Goal: Information Seeking & Learning: Check status

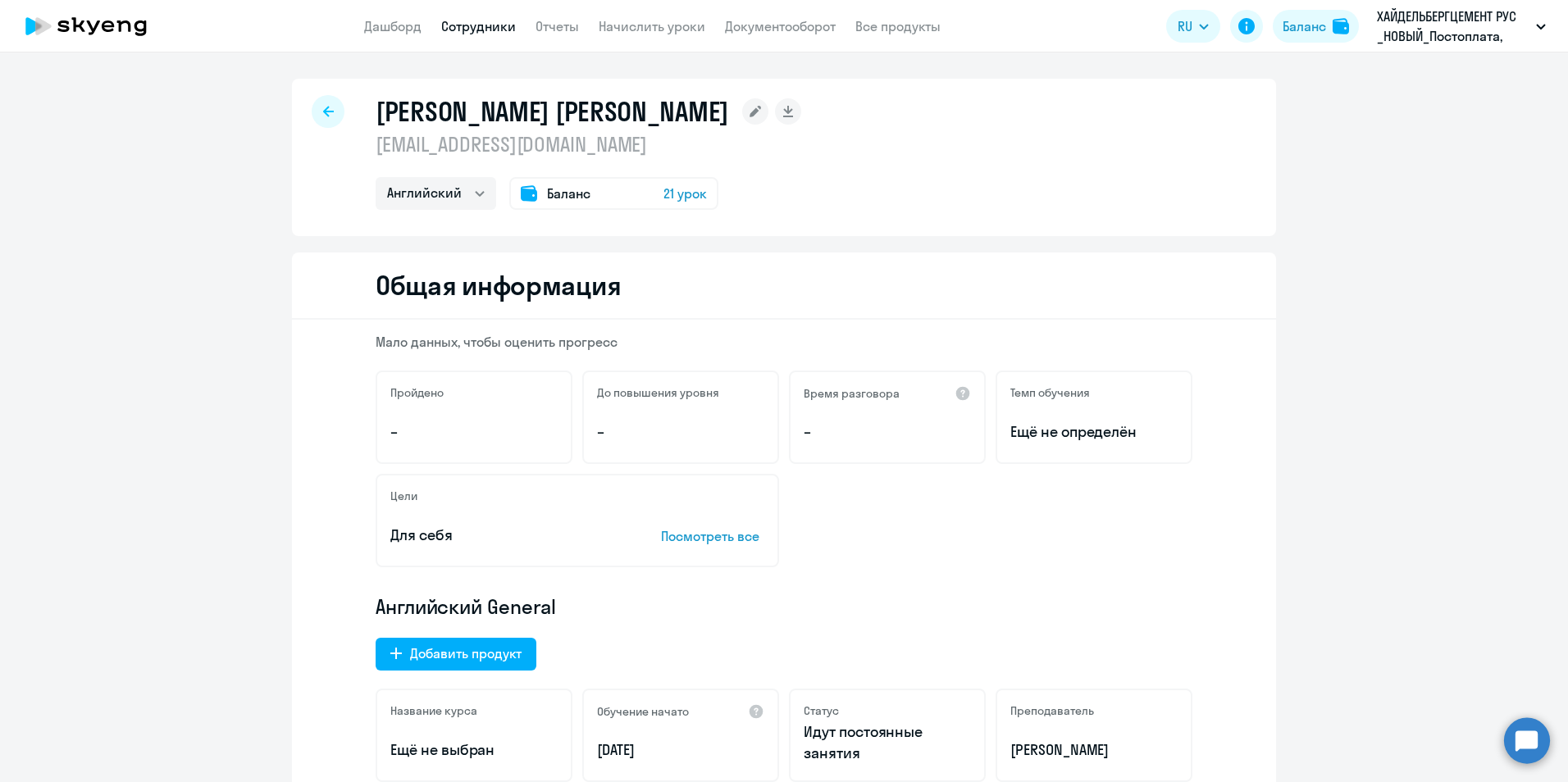
select select "english"
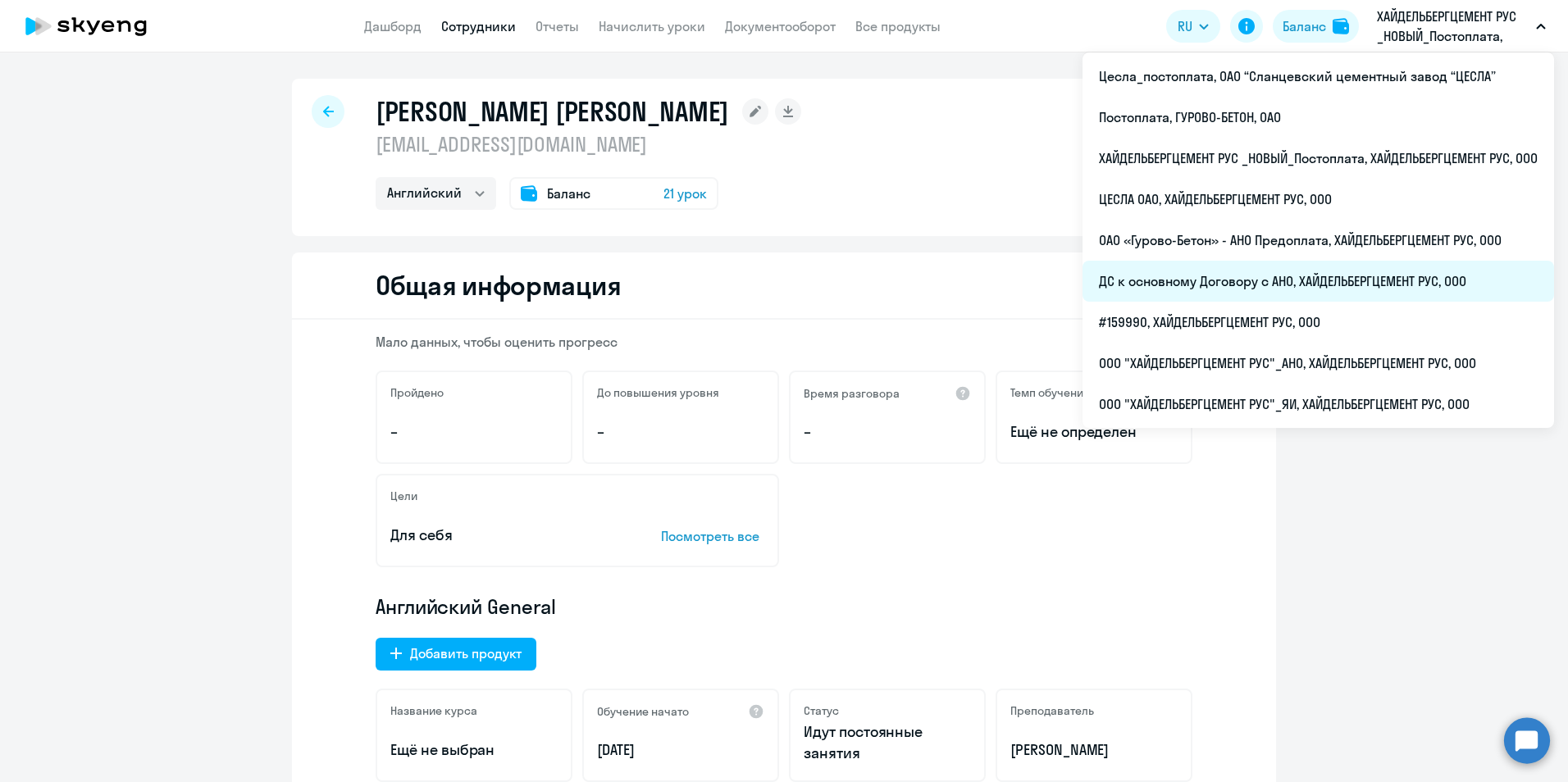
click at [1301, 283] on li "ДС к основному Договору с АНО, ХАЙДЕЛЬБЕРГЦЕМЕНТ РУС, ООО" at bounding box center [1319, 281] width 472 height 41
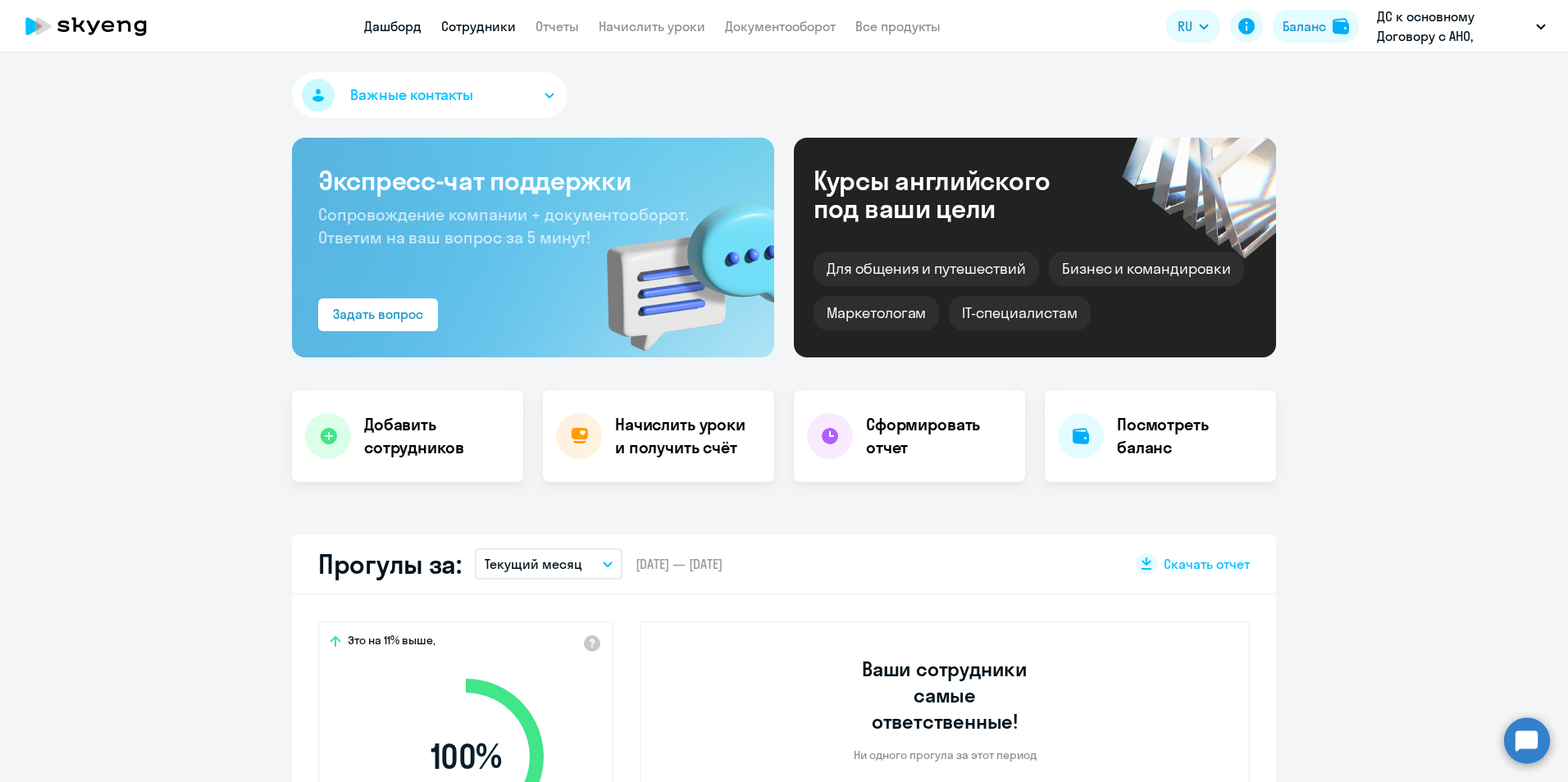
click at [477, 27] on link "Сотрудники" at bounding box center [478, 26] width 74 height 16
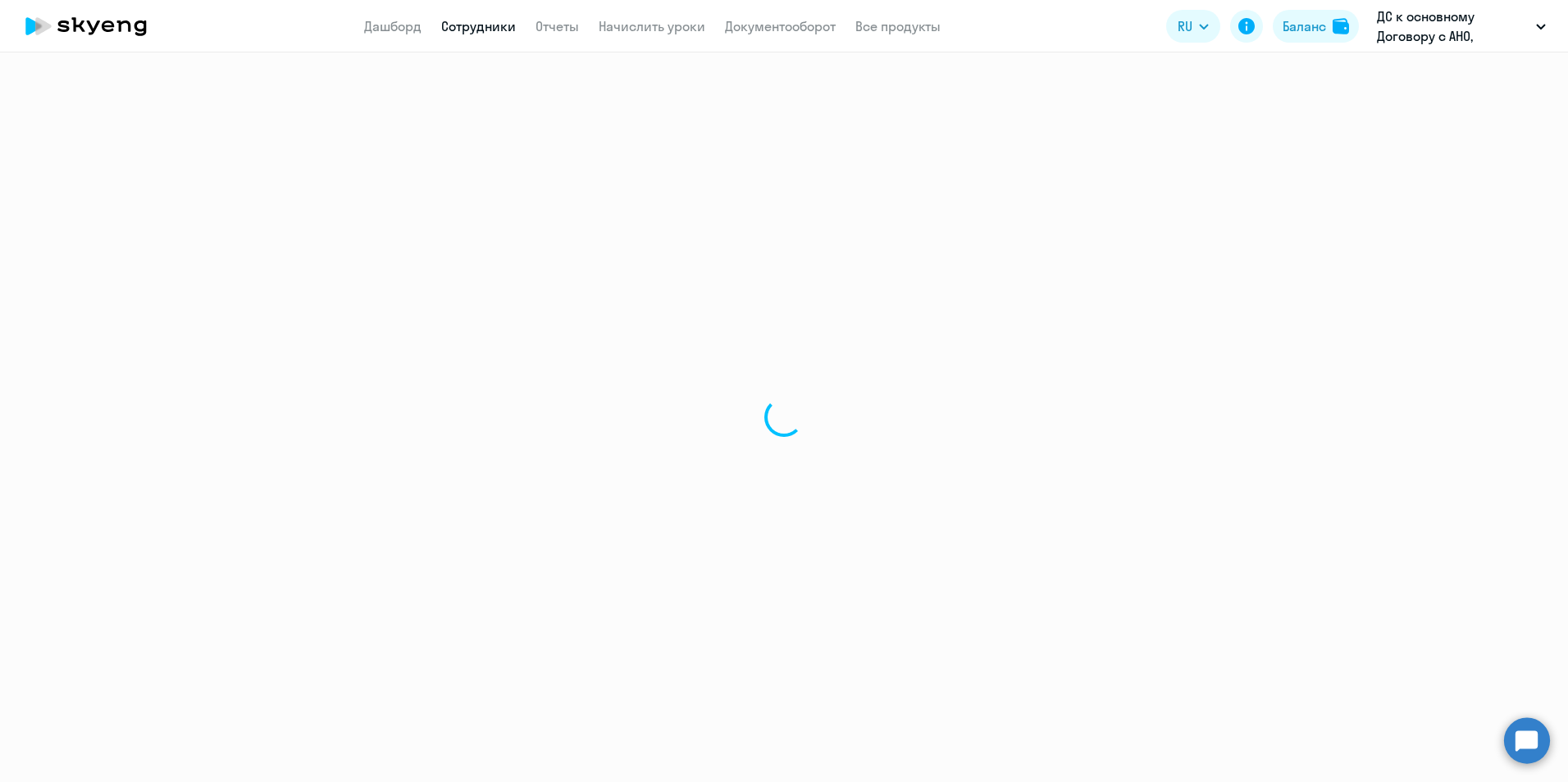
select select "30"
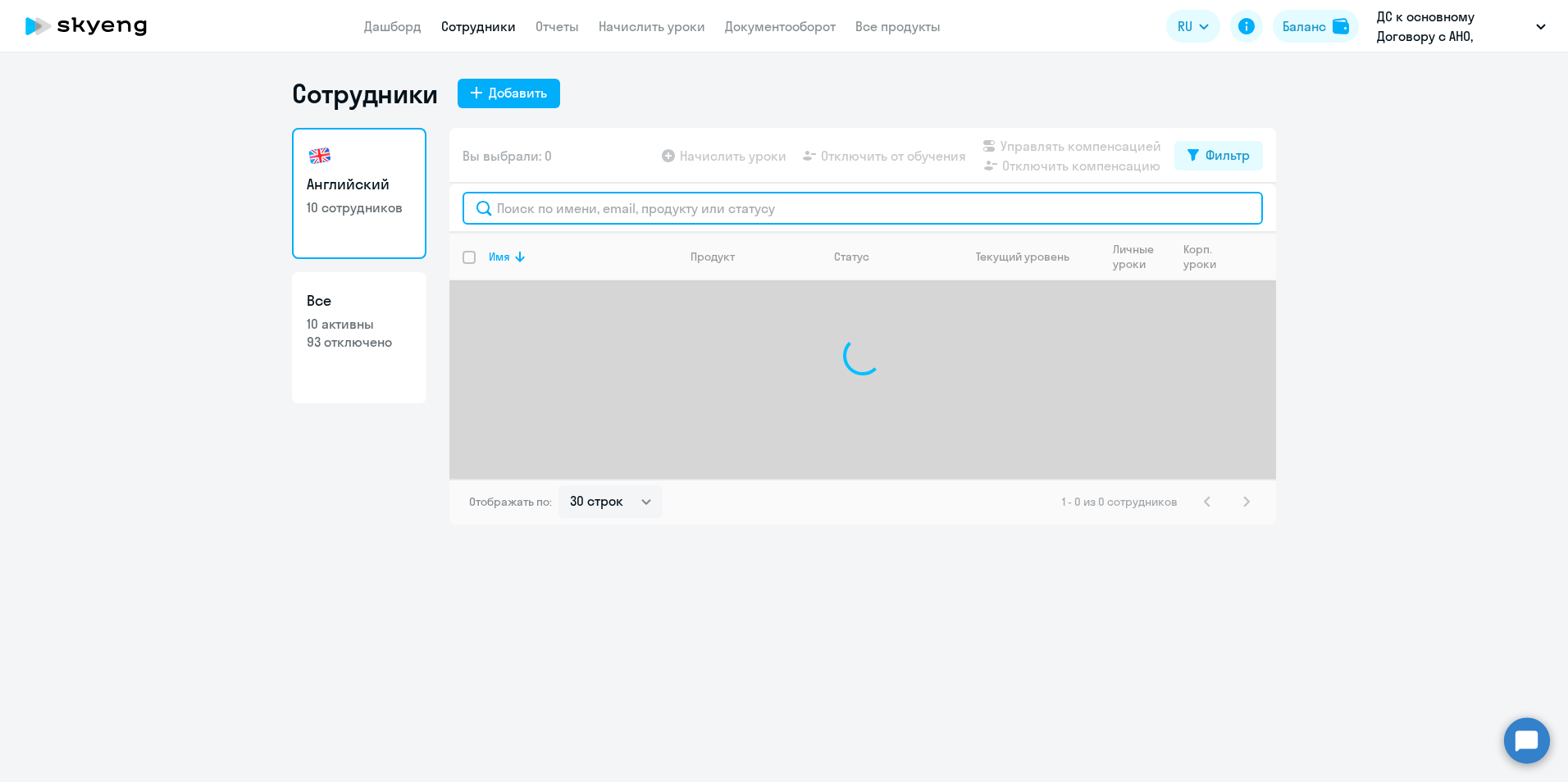
click at [554, 205] on input "text" at bounding box center [862, 209] width 800 height 33
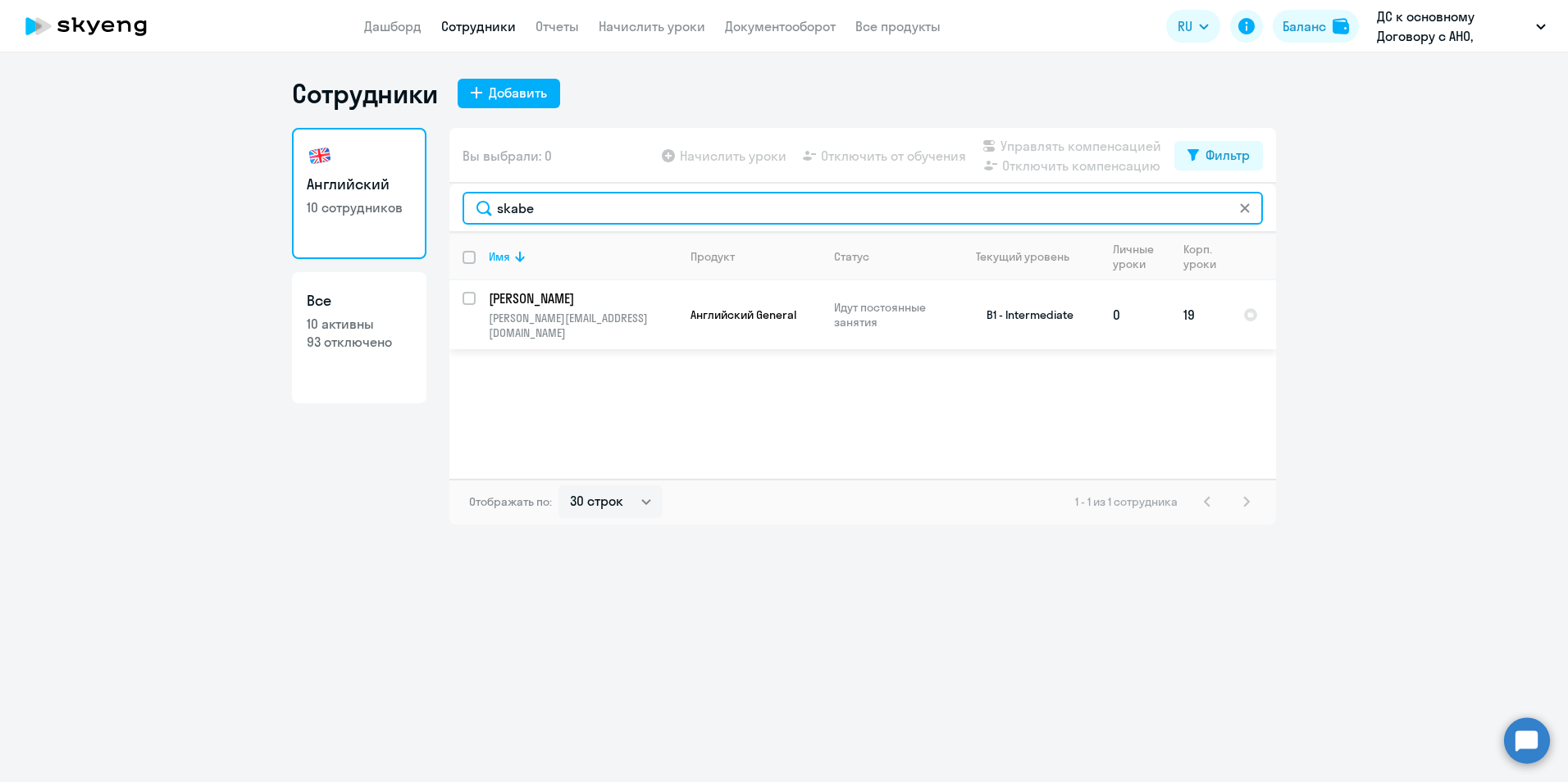
type input "skabe"
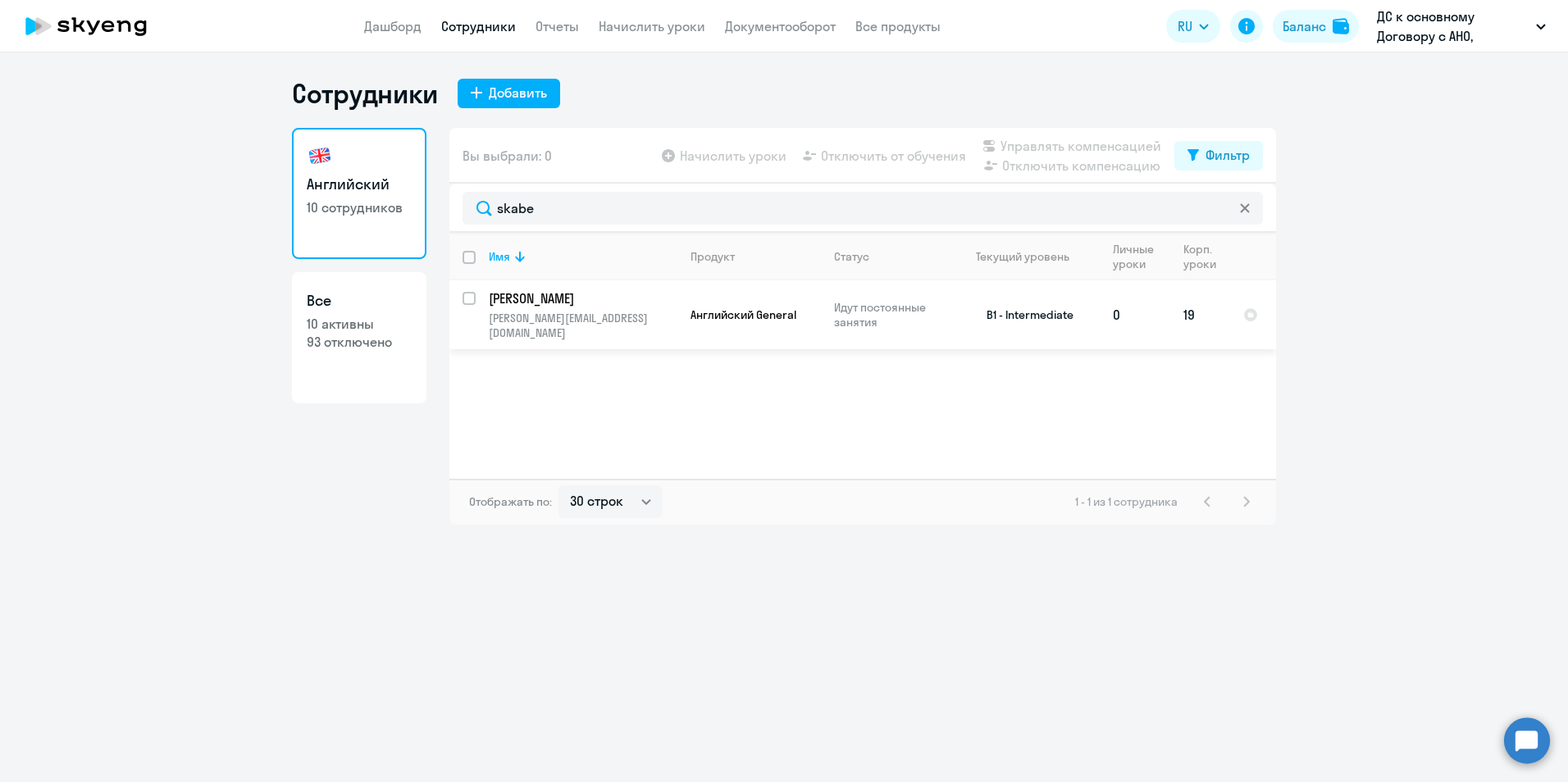
click at [589, 299] on p "[PERSON_NAME]" at bounding box center [582, 298] width 186 height 18
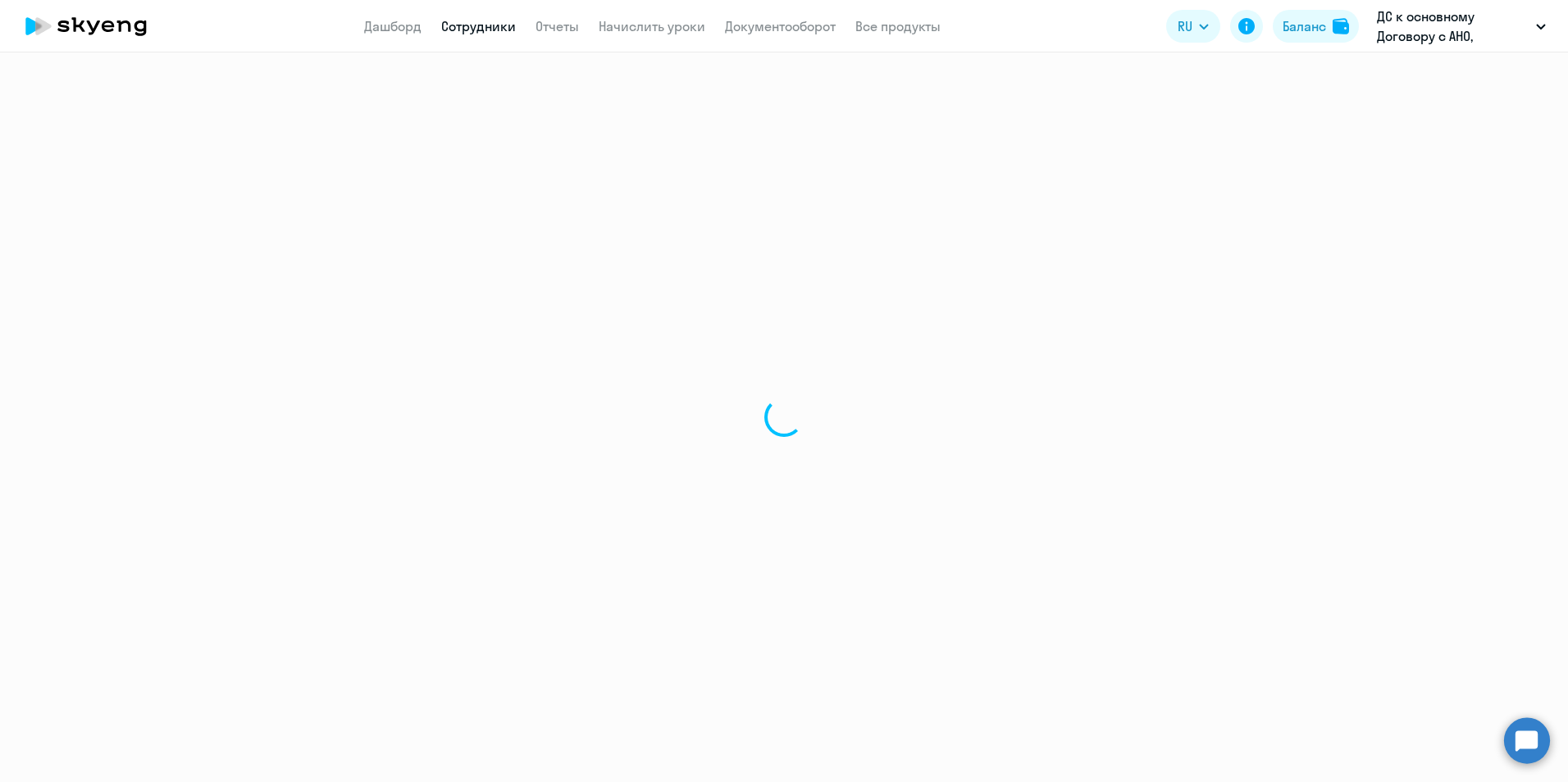
select select "english"
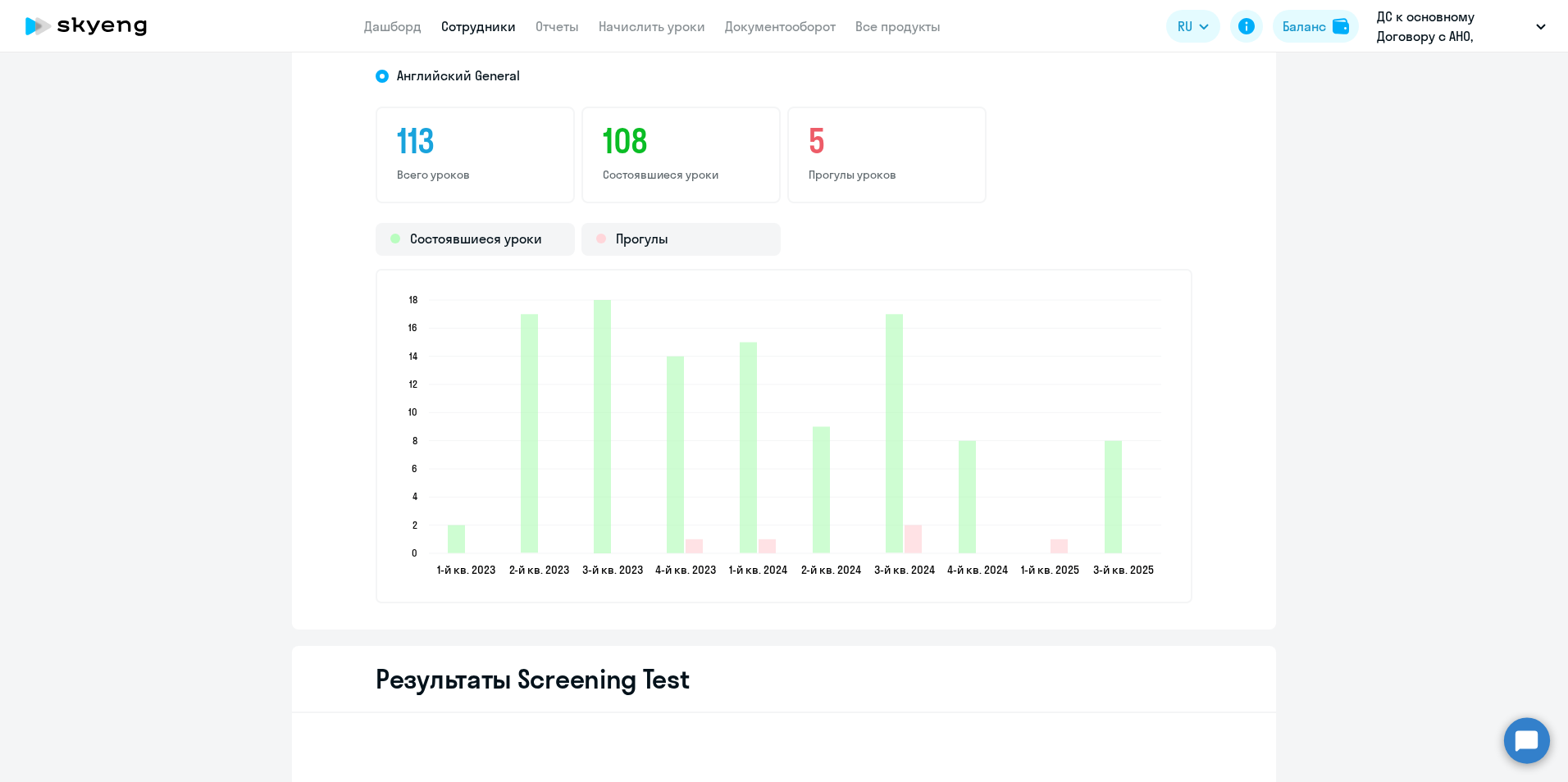
scroll to position [2247, 0]
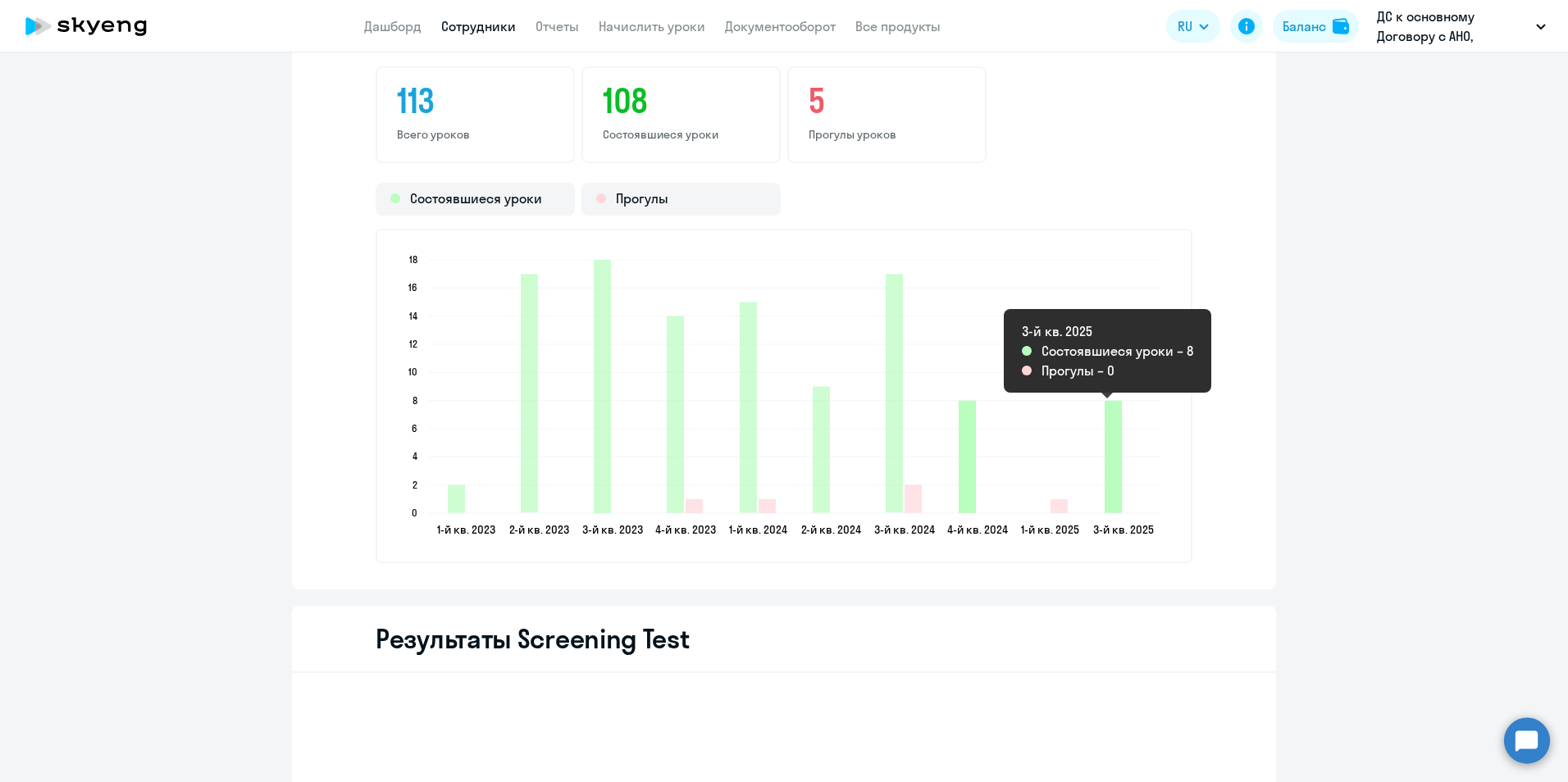
click at [1109, 501] on icon "2025-09-19T21:00:00.000Z Состоявшиеся уроки 8" at bounding box center [1114, 457] width 17 height 112
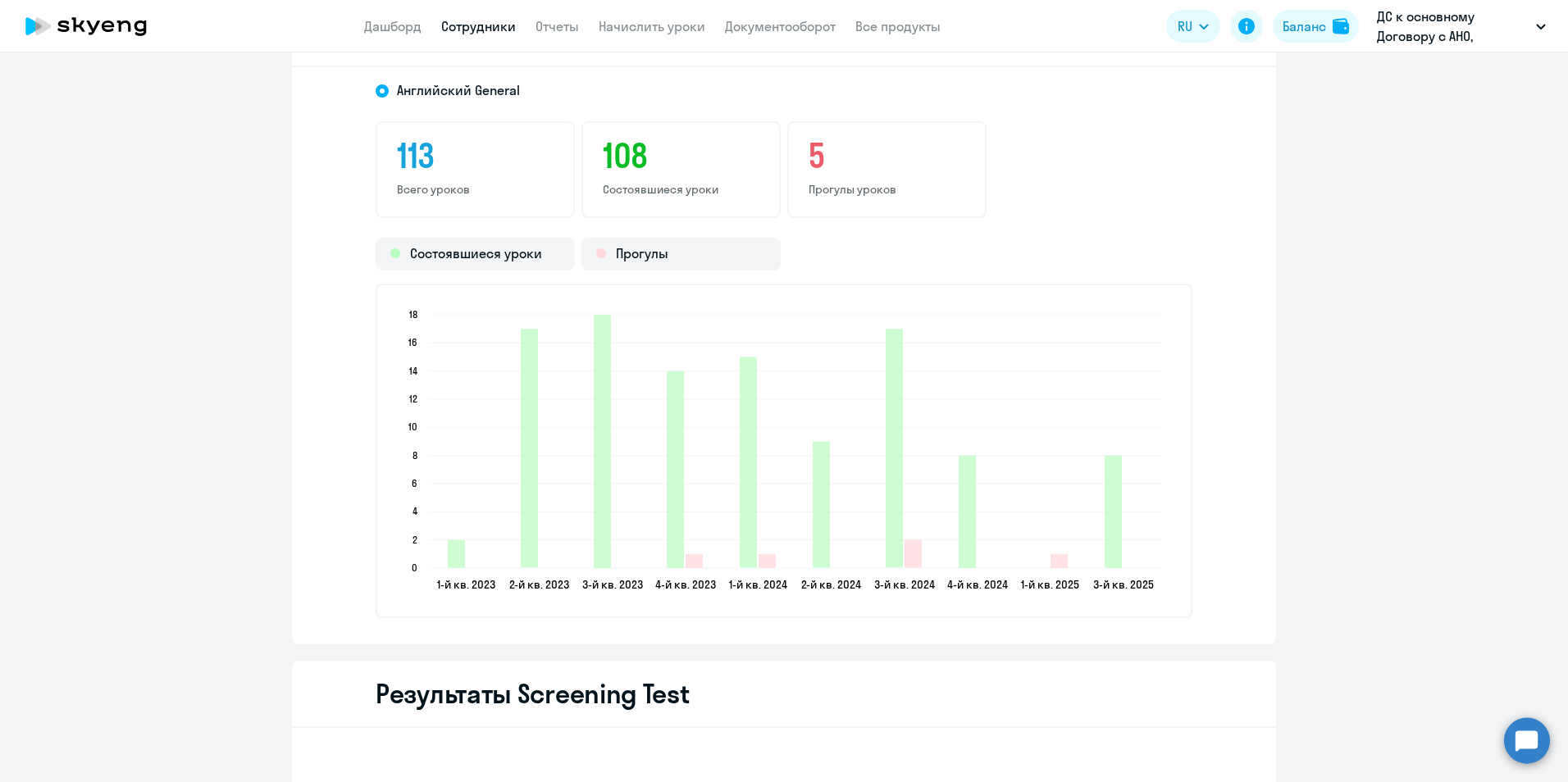
scroll to position [2002, 0]
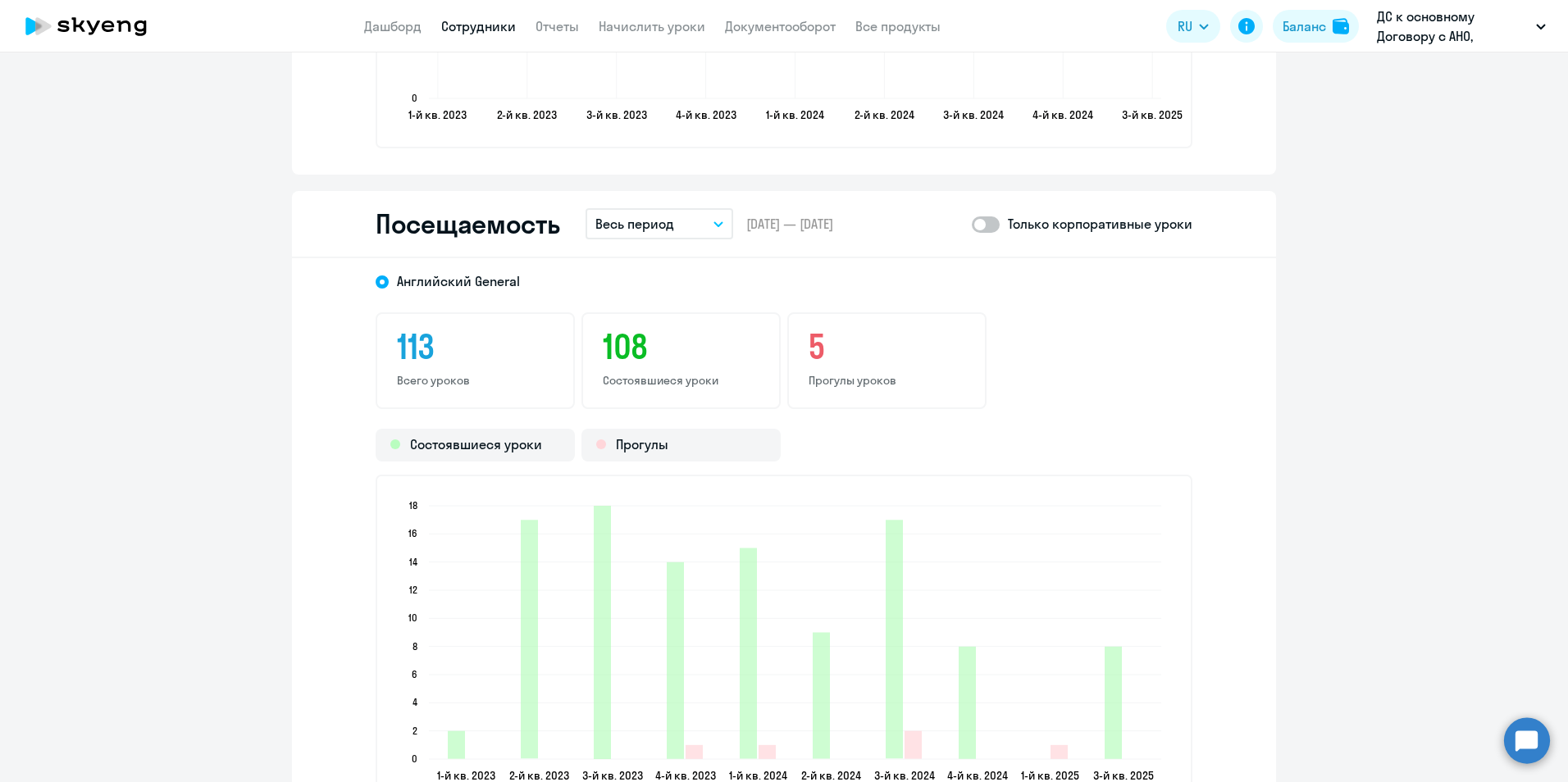
click at [716, 226] on icon "button" at bounding box center [718, 224] width 10 height 6
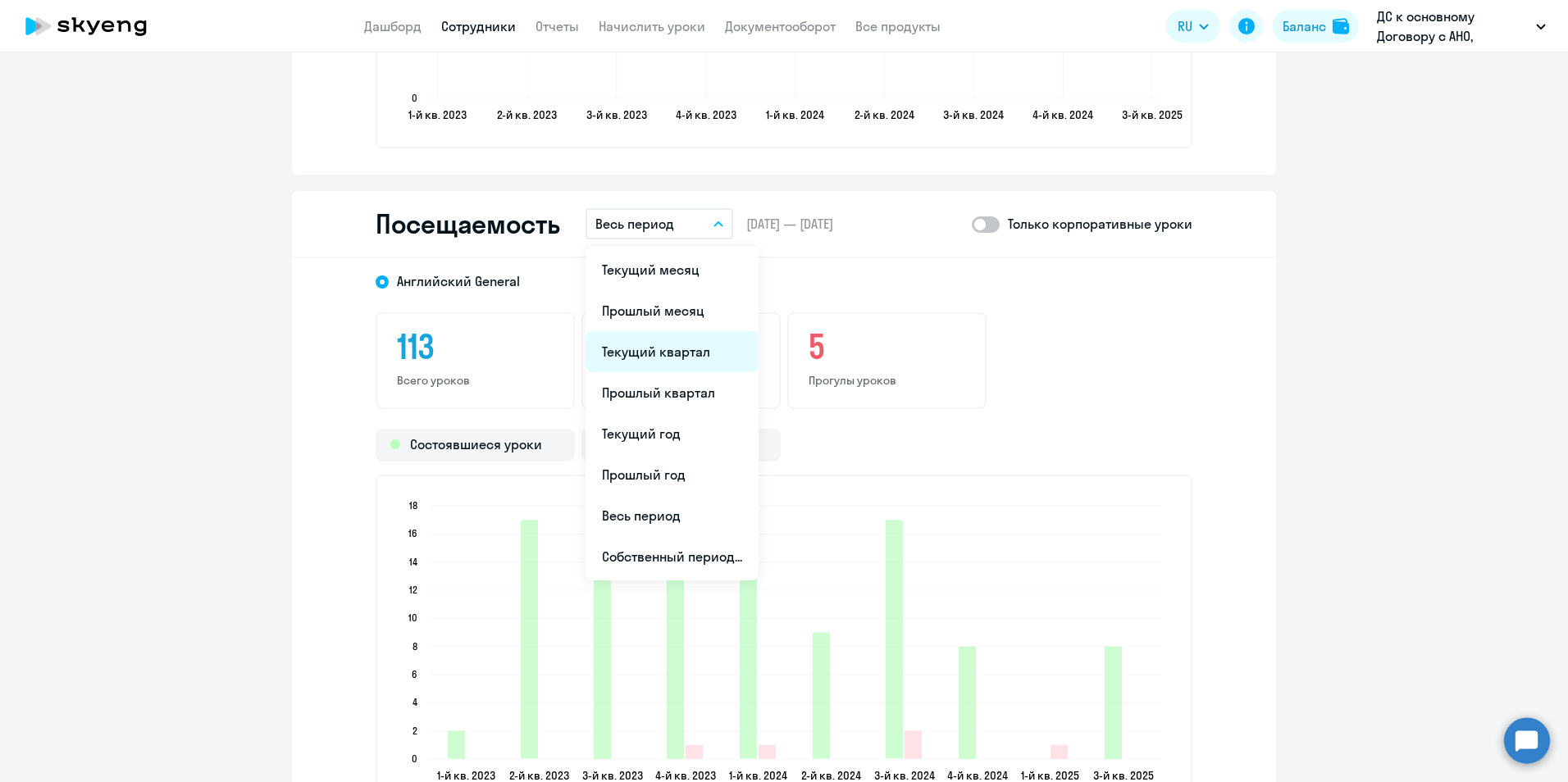
click at [672, 351] on li "Текущий квартал" at bounding box center [672, 352] width 173 height 41
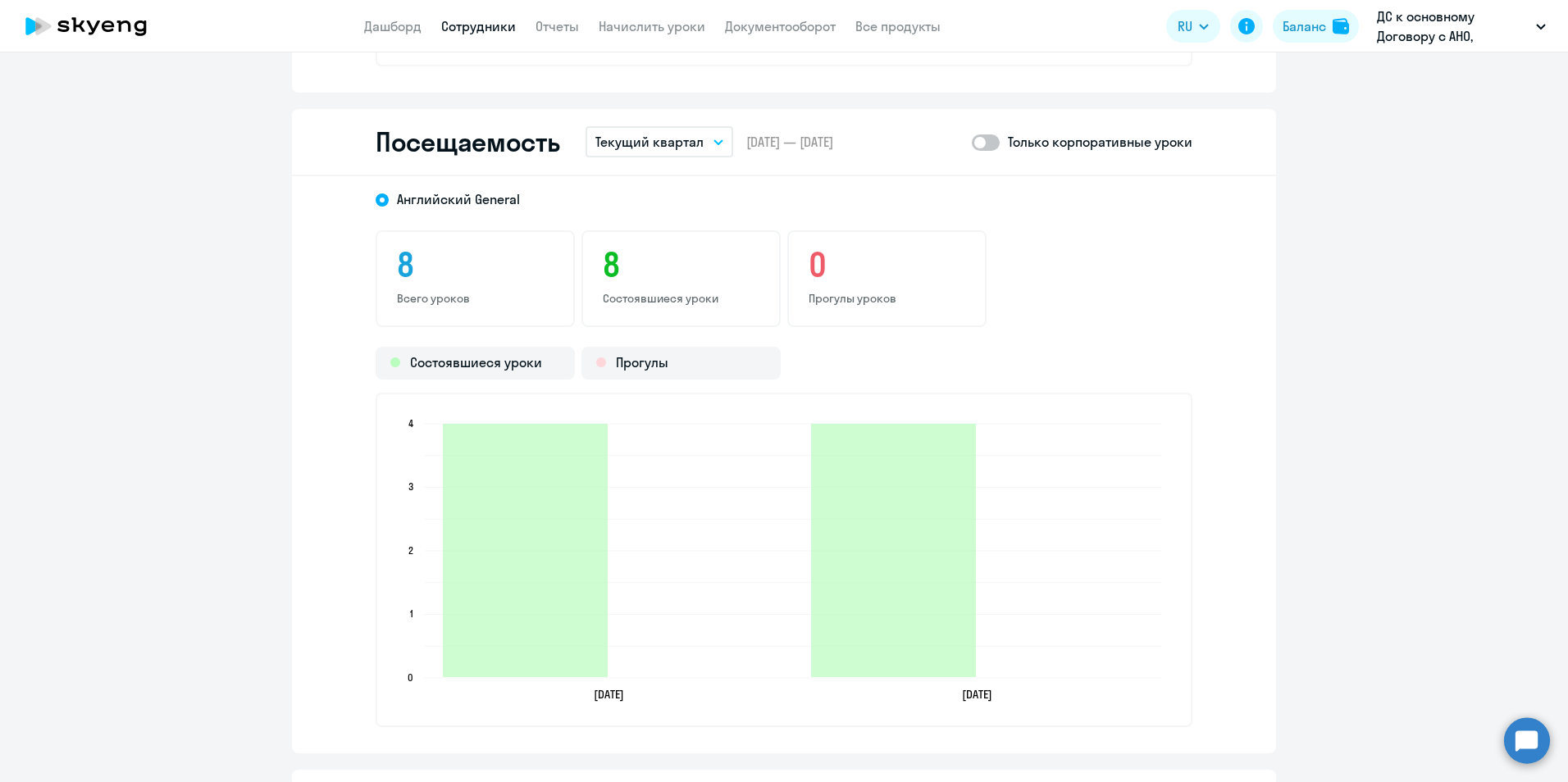
scroll to position [2084, 0]
